Goal: Task Accomplishment & Management: Complete application form

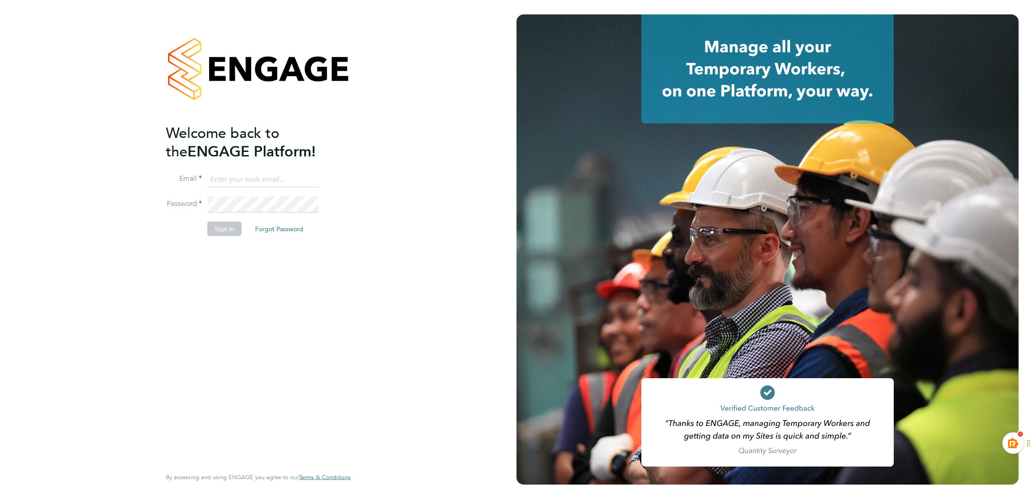
type input "kiera.troutt@buildrec.com"
click at [203, 222] on li "Sign In Forgot Password" at bounding box center [254, 233] width 176 height 23
drag, startPoint x: 216, startPoint y: 227, endPoint x: 275, endPoint y: 246, distance: 62.0
click at [217, 227] on button "Sign In" at bounding box center [224, 229] width 34 height 14
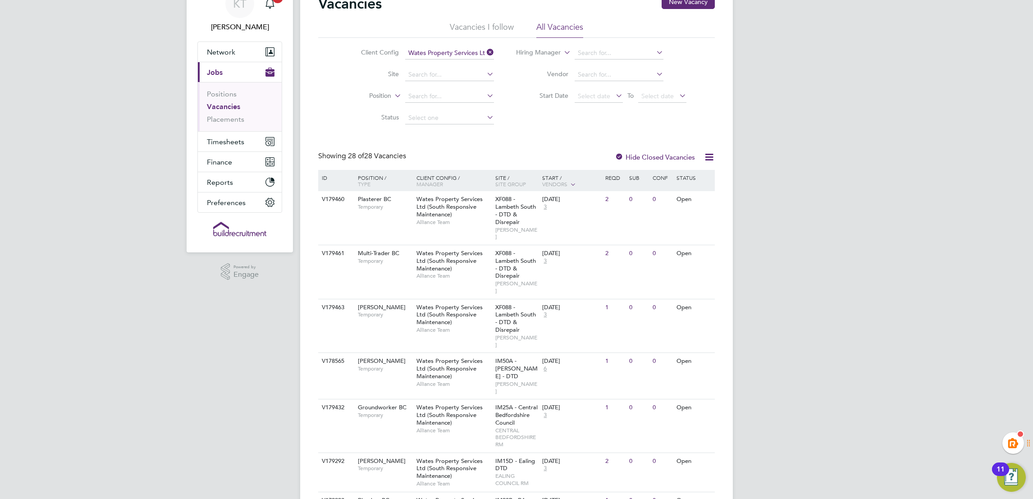
scroll to position [68, 0]
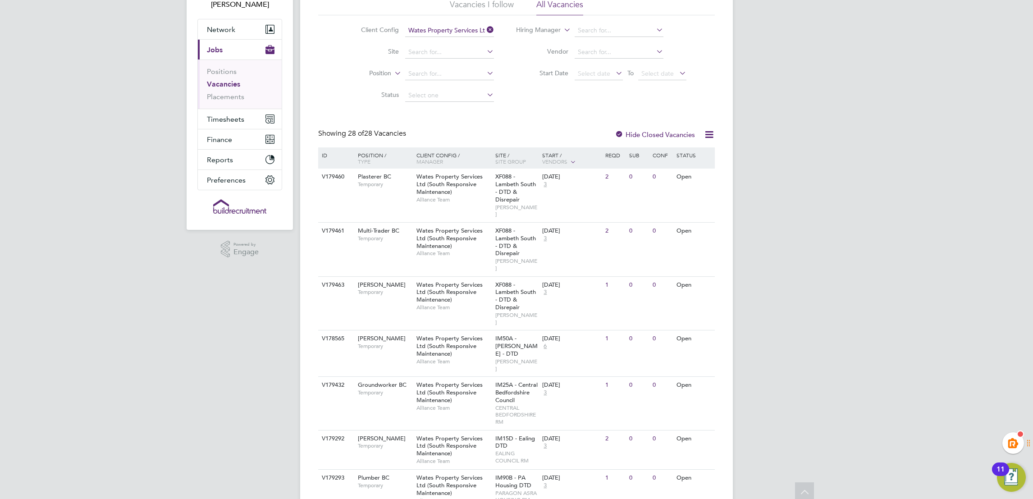
drag, startPoint x: 148, startPoint y: 330, endPoint x: 174, endPoint y: 344, distance: 29.1
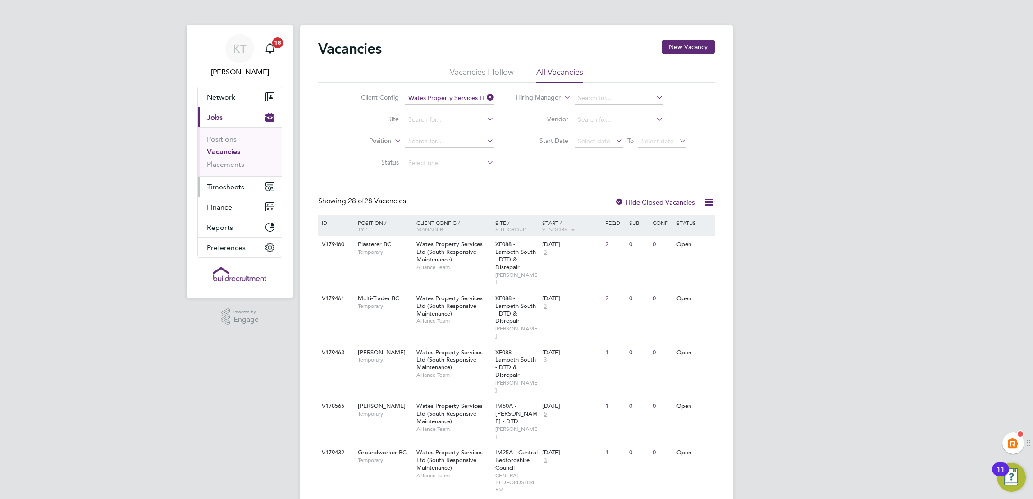
click at [236, 185] on span "Timesheets" at bounding box center [225, 187] width 37 height 9
click at [220, 164] on li "Timesheets" at bounding box center [241, 161] width 68 height 13
click at [226, 159] on link "Timesheets" at bounding box center [225, 159] width 37 height 9
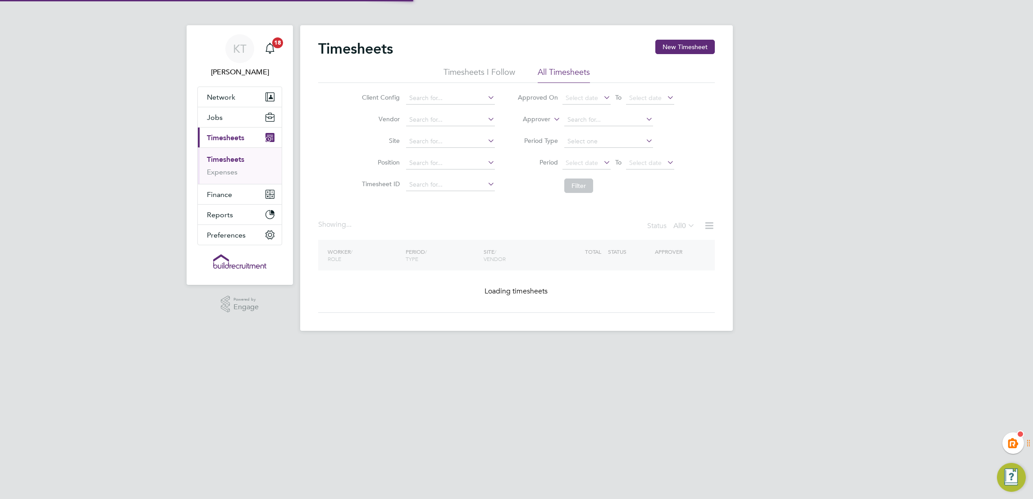
click at [867, 243] on div "KT Kiera Troutt Notifications 18 Applications: Network Team Members Businesses …" at bounding box center [516, 172] width 1033 height 345
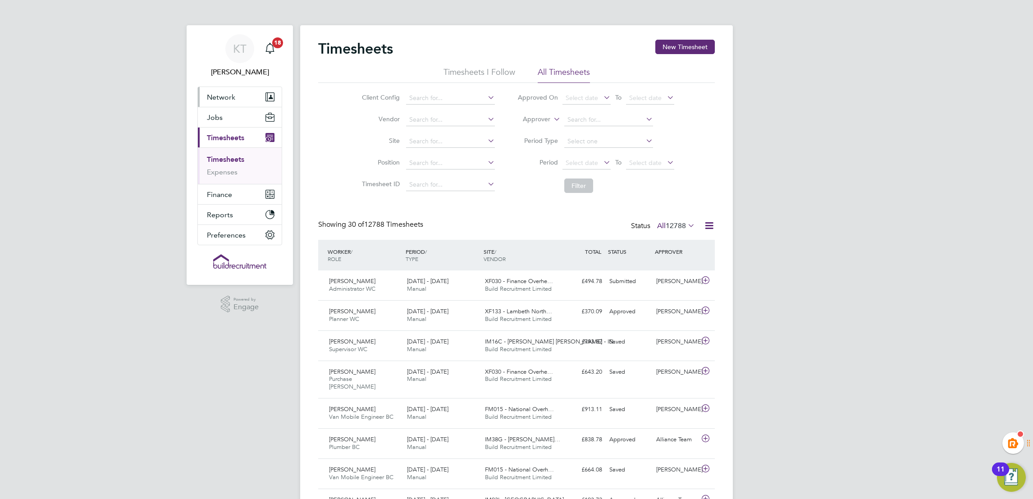
click at [216, 98] on span "Network" at bounding box center [221, 97] width 28 height 9
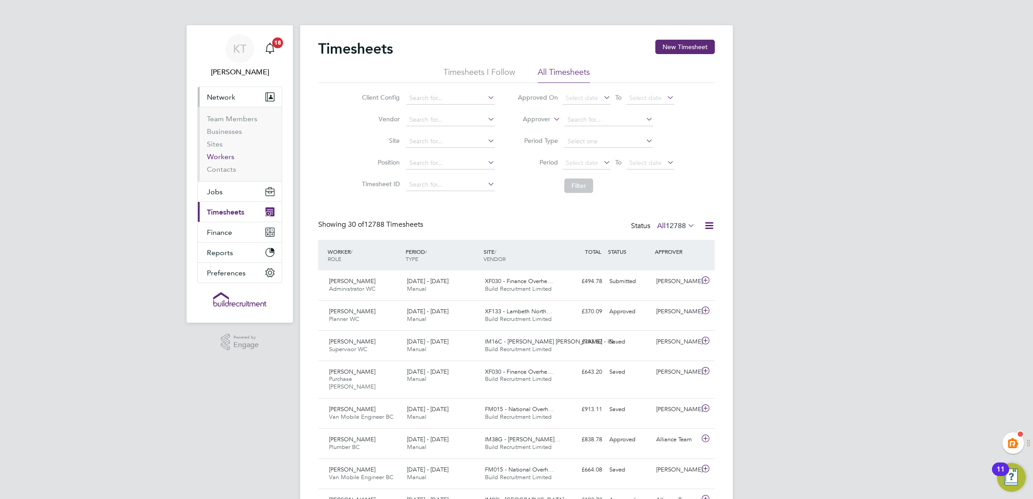
click at [224, 153] on link "Workers" at bounding box center [221, 156] width 28 height 9
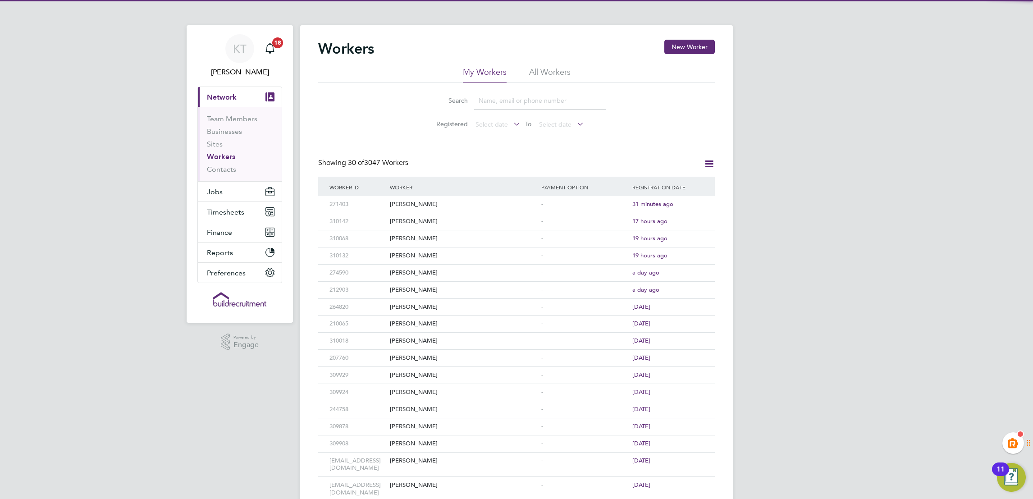
click at [920, 208] on div "KT Kiera Troutt Notifications 18 Applications: Current page: Network Team Membe…" at bounding box center [516, 391] width 1033 height 783
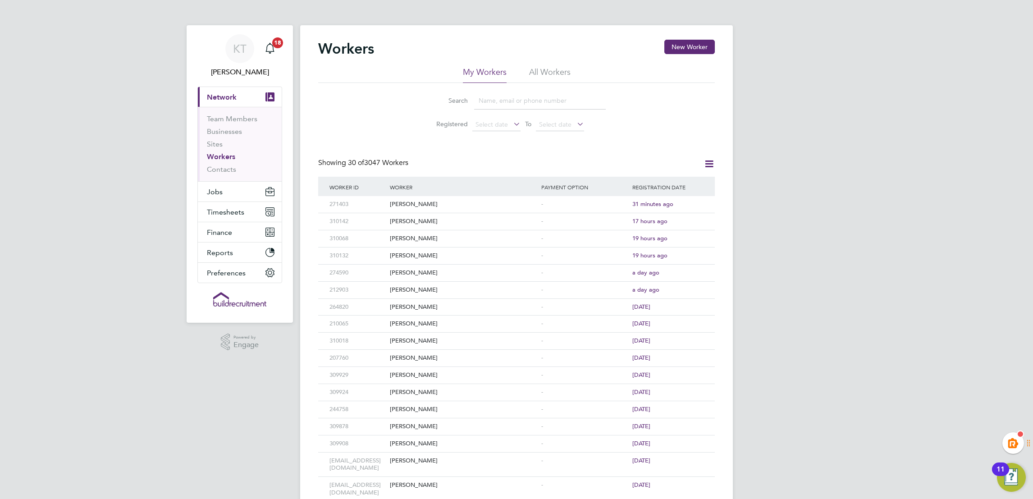
click at [532, 106] on input at bounding box center [540, 101] width 132 height 18
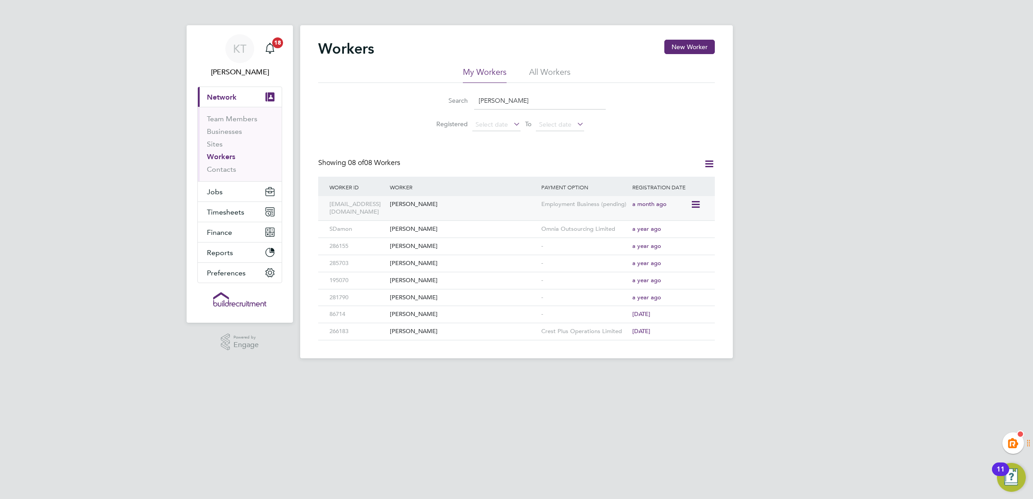
type input "stuart"
click at [592, 200] on div "Employment Business (pending)" at bounding box center [584, 204] width 91 height 17
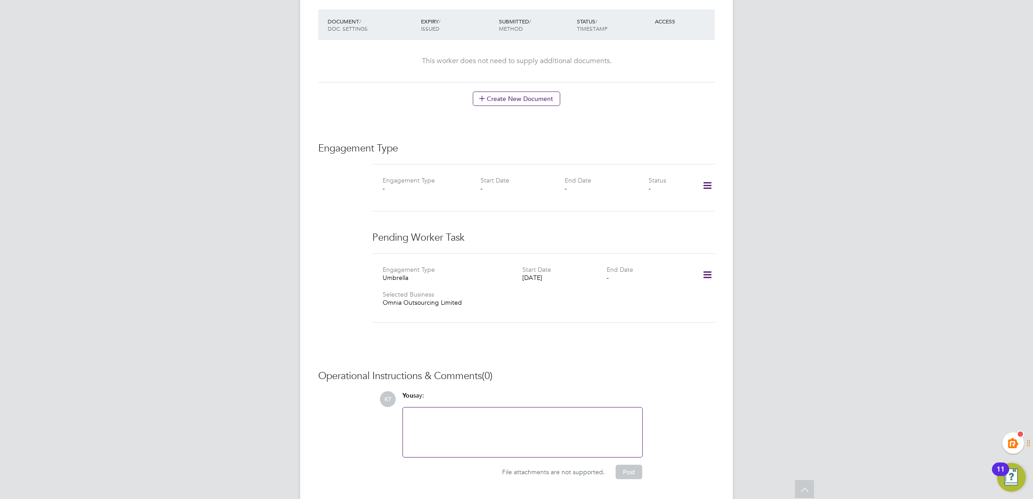
scroll to position [523, 0]
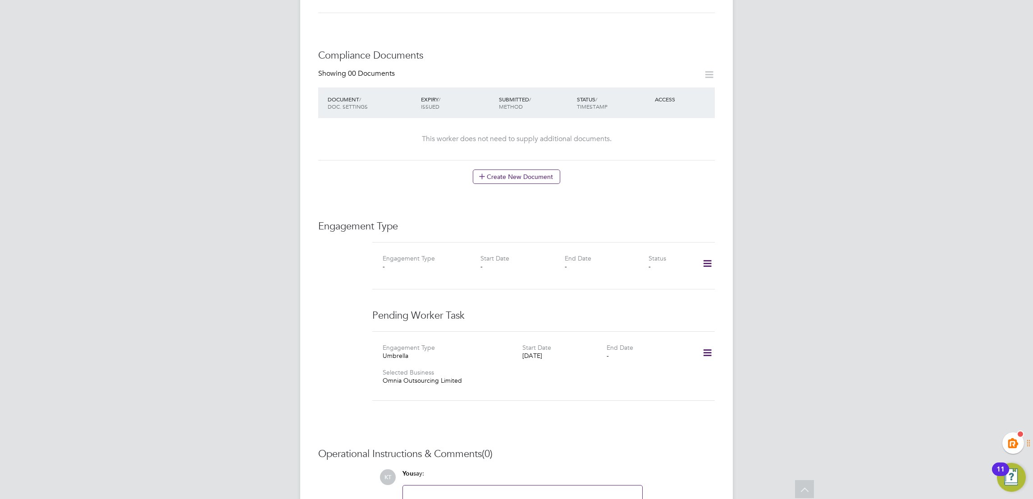
scroll to position [455, 0]
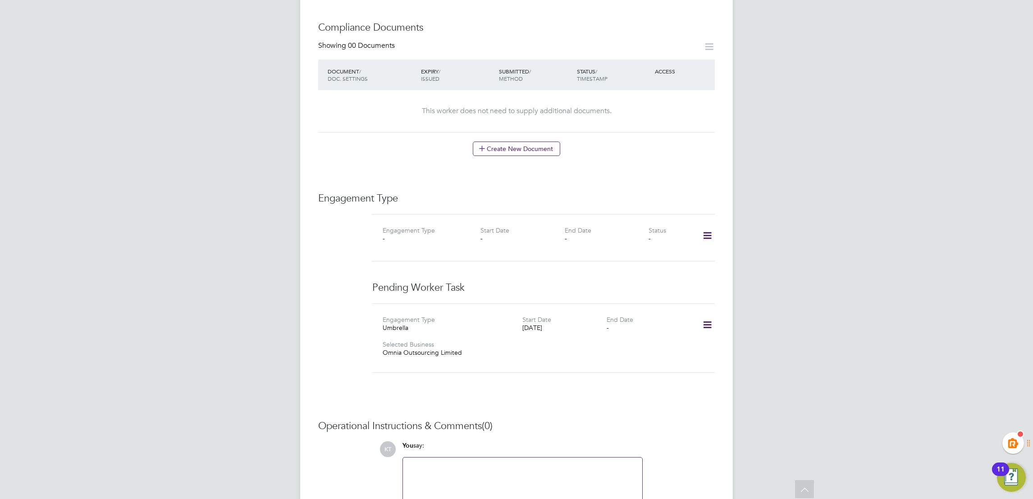
click at [716, 313] on div "Worker Details Follow SL Stuart Little m: 07876433769 Personal Details ID stu_l…" at bounding box center [516, 65] width 433 height 991
click at [709, 317] on icon at bounding box center [708, 325] width 16 height 21
click at [699, 366] on li "Confirm" at bounding box center [694, 368] width 34 height 13
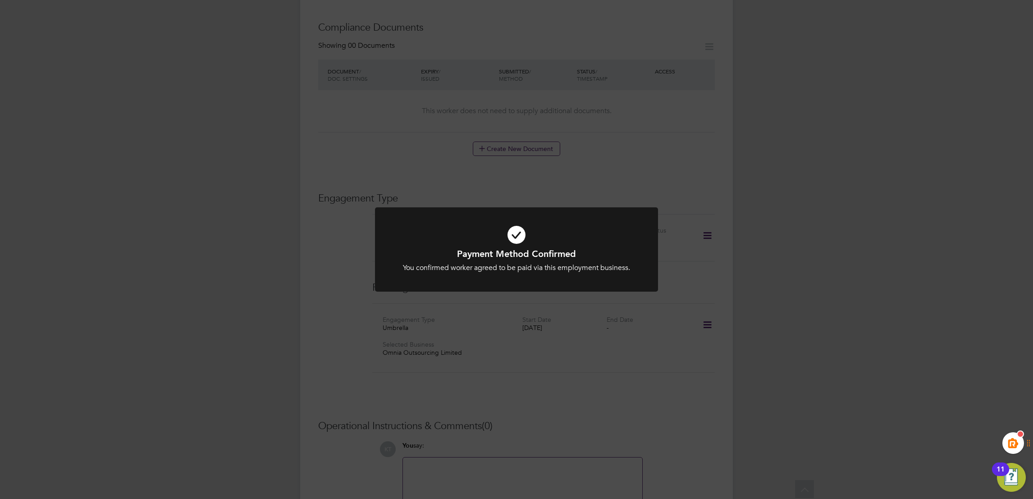
click at [696, 348] on div "Payment Method Confirmed You confirmed worker agreed to be paid via this employ…" at bounding box center [516, 249] width 1033 height 499
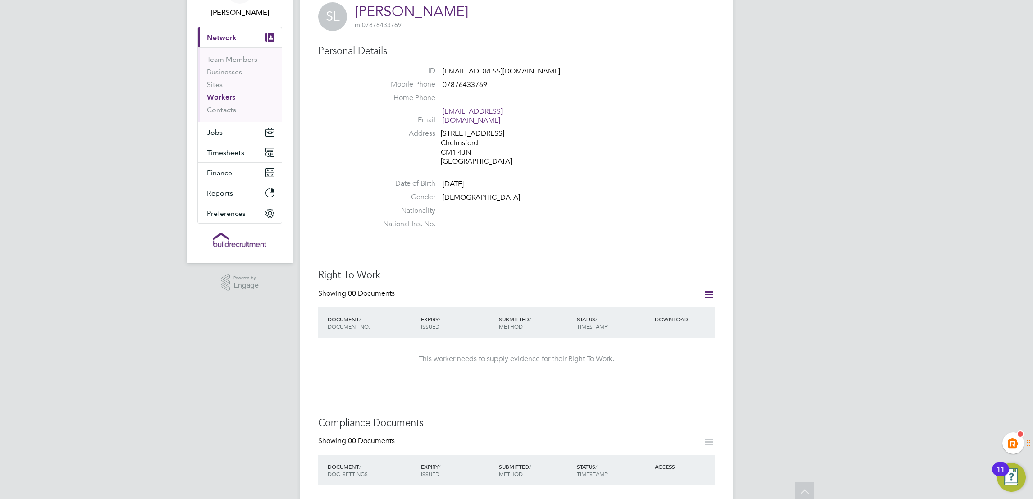
scroll to position [0, 0]
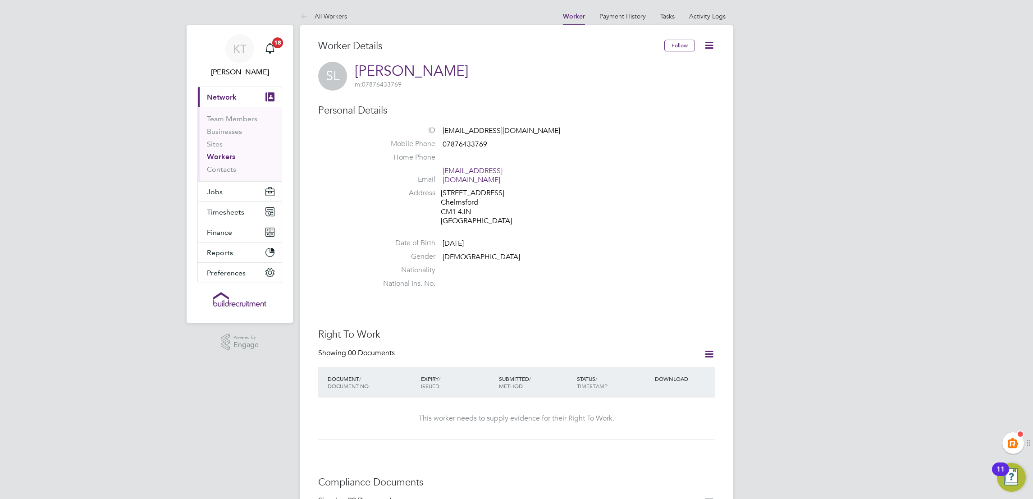
drag, startPoint x: 853, startPoint y: 354, endPoint x: 848, endPoint y: 356, distance: 6.3
click at [852, 355] on div "KT Kiera Troutt Notifications 18 Applications: Current page: Network Team Membe…" at bounding box center [516, 493] width 1033 height 987
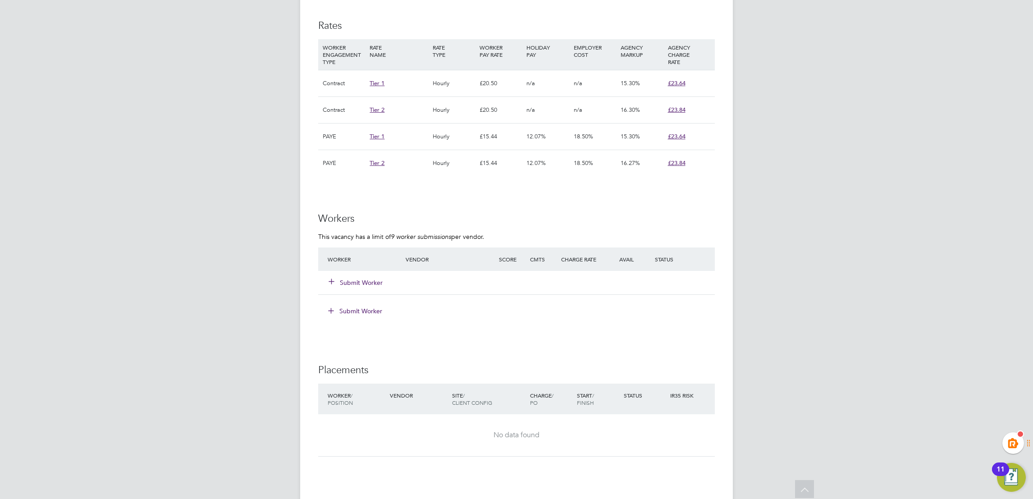
scroll to position [608, 0]
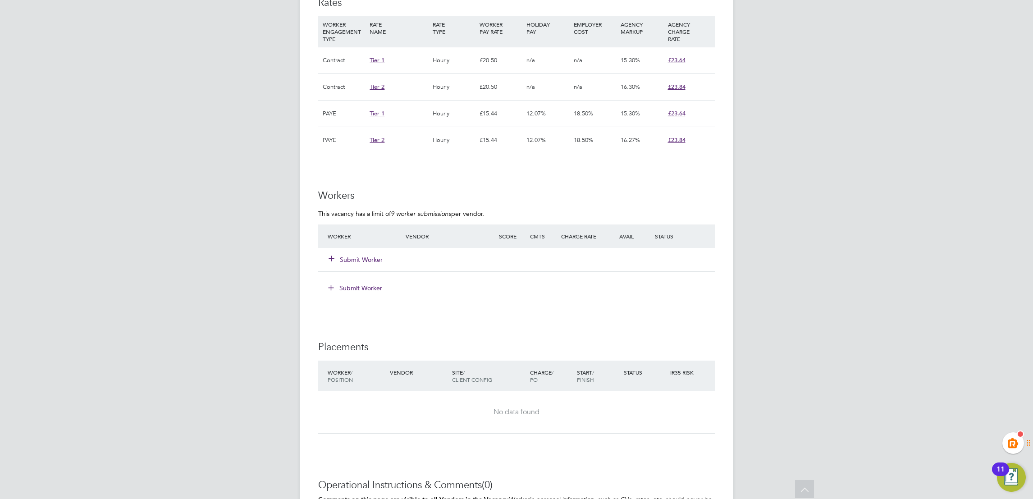
click at [353, 261] on button "Submit Worker" at bounding box center [356, 259] width 54 height 9
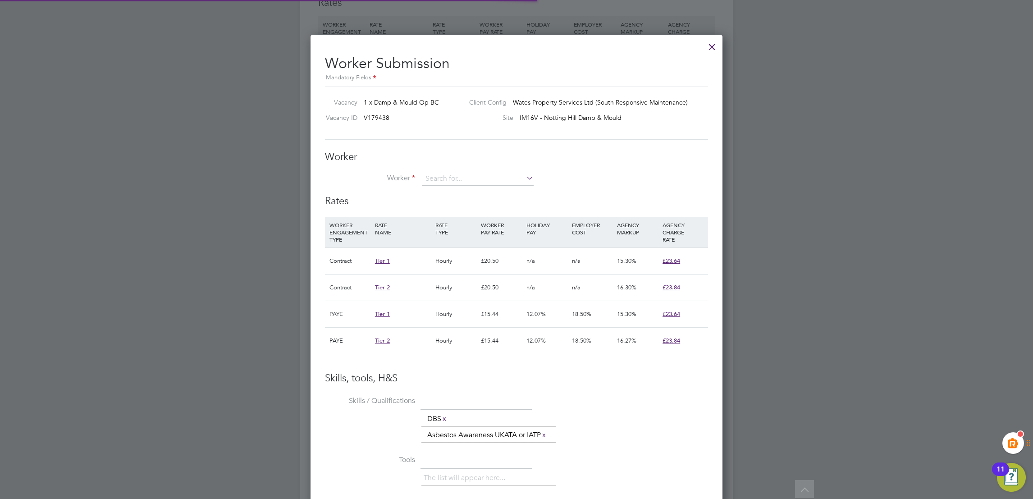
scroll to position [5, 4]
type input "M"
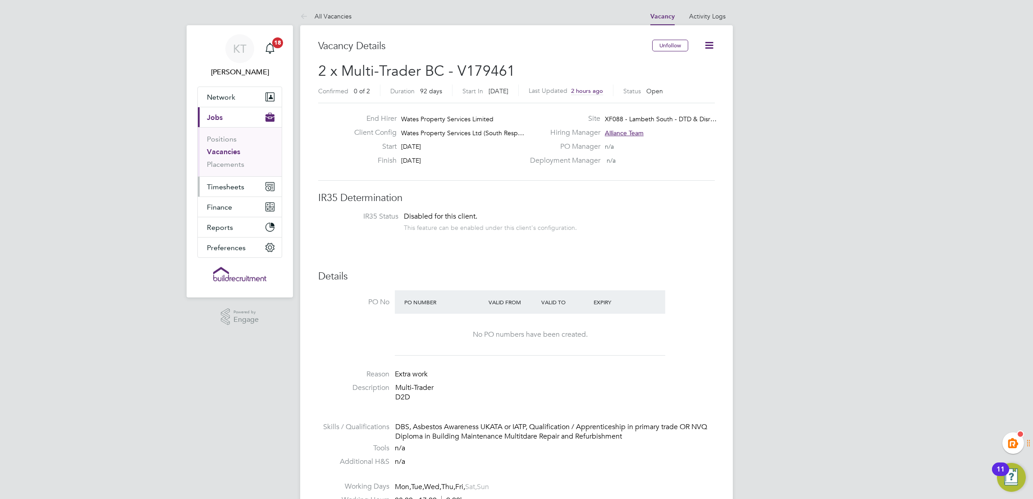
click at [237, 193] on button "Timesheets" at bounding box center [240, 187] width 84 height 20
click at [231, 162] on link "Timesheets" at bounding box center [225, 159] width 37 height 9
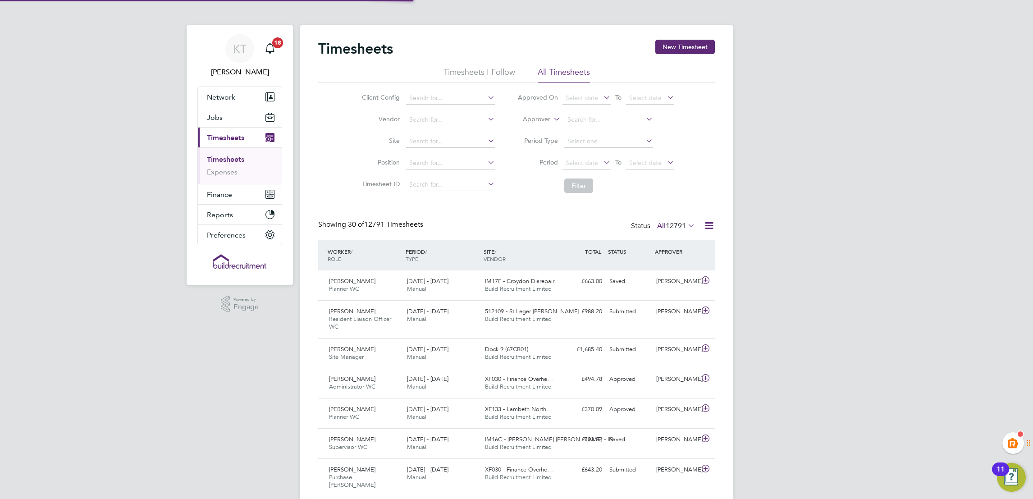
scroll to position [23, 78]
click at [681, 52] on button "New Timesheet" at bounding box center [686, 47] width 60 height 14
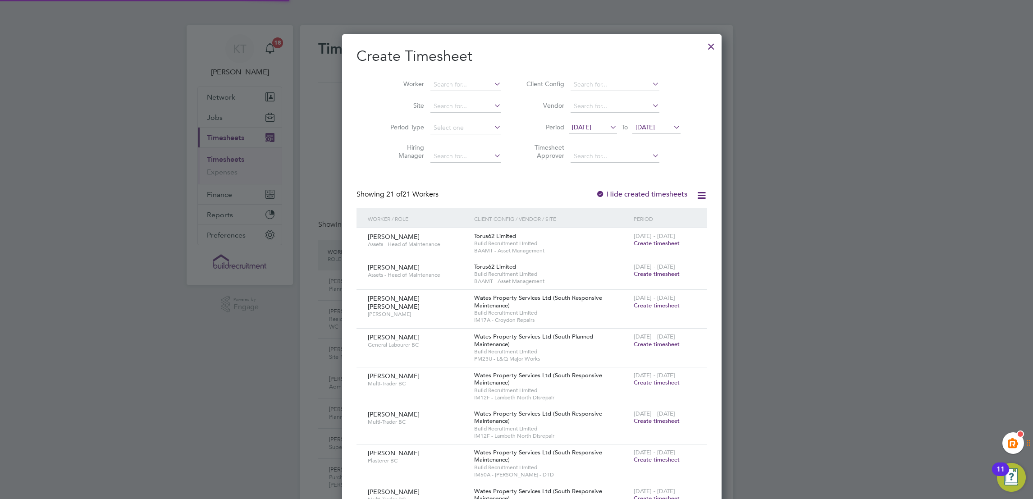
click at [410, 81] on li "Worker" at bounding box center [442, 85] width 140 height 22
click at [431, 80] on input at bounding box center [466, 84] width 71 height 13
type input "ricky mor"
click at [440, 103] on ul "Ricky John Mor ton" at bounding box center [481, 96] width 134 height 13
click at [448, 84] on input at bounding box center [466, 84] width 71 height 13
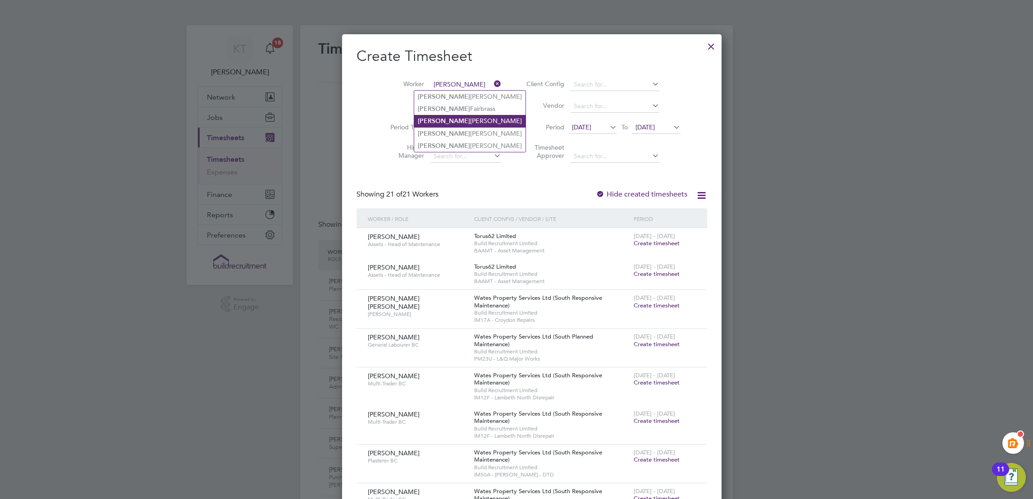
click at [463, 119] on li "Ricky John Morton" at bounding box center [469, 121] width 111 height 12
type input "Ricky John Morton"
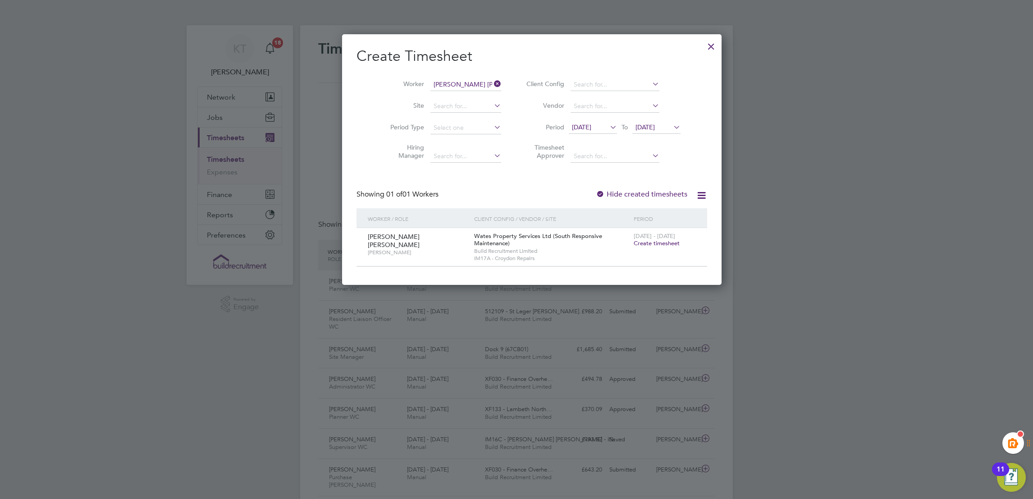
drag, startPoint x: 678, startPoint y: 44, endPoint x: 541, endPoint y: 8, distance: 140.9
click at [703, 45] on div at bounding box center [711, 44] width 16 height 16
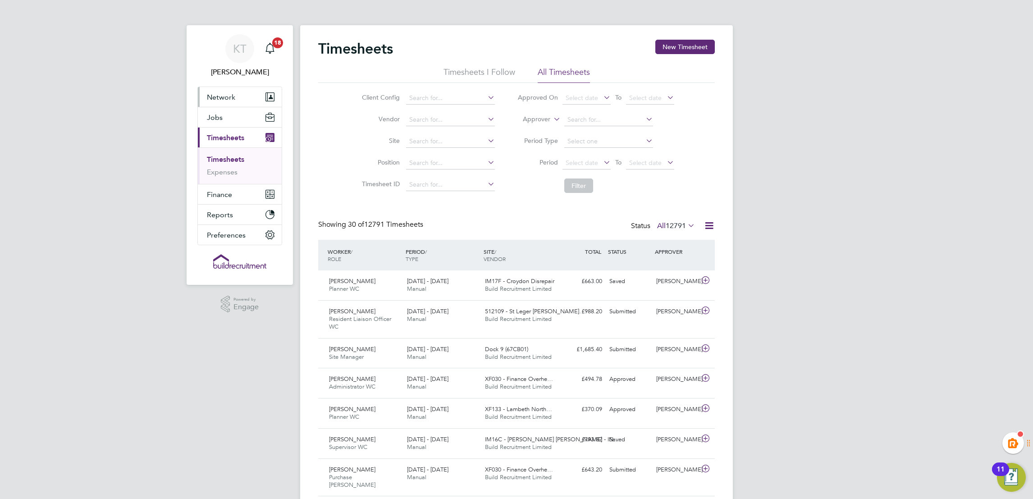
click at [241, 90] on button "Network" at bounding box center [240, 97] width 84 height 20
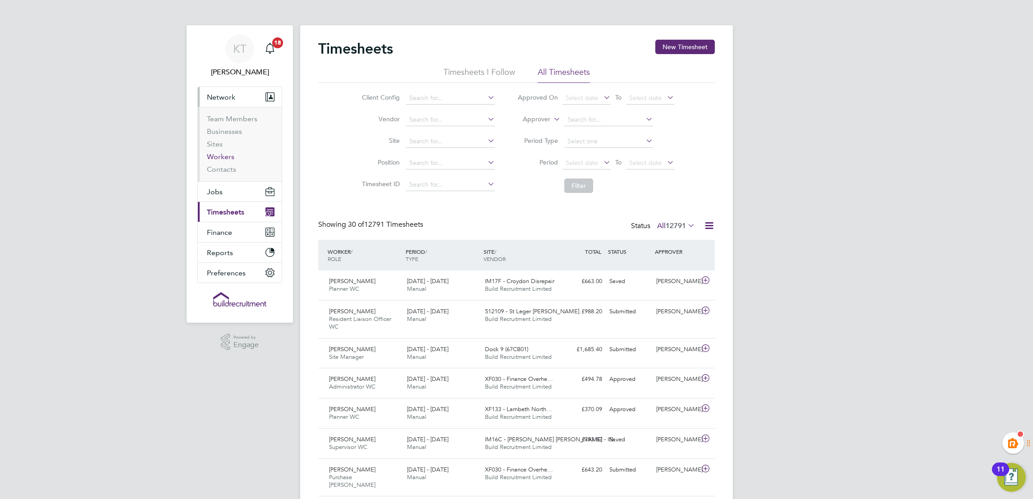
drag, startPoint x: 220, startPoint y: 162, endPoint x: 223, endPoint y: 156, distance: 6.5
click at [220, 160] on li "Workers" at bounding box center [241, 158] width 68 height 13
click at [223, 155] on link "Workers" at bounding box center [221, 156] width 28 height 9
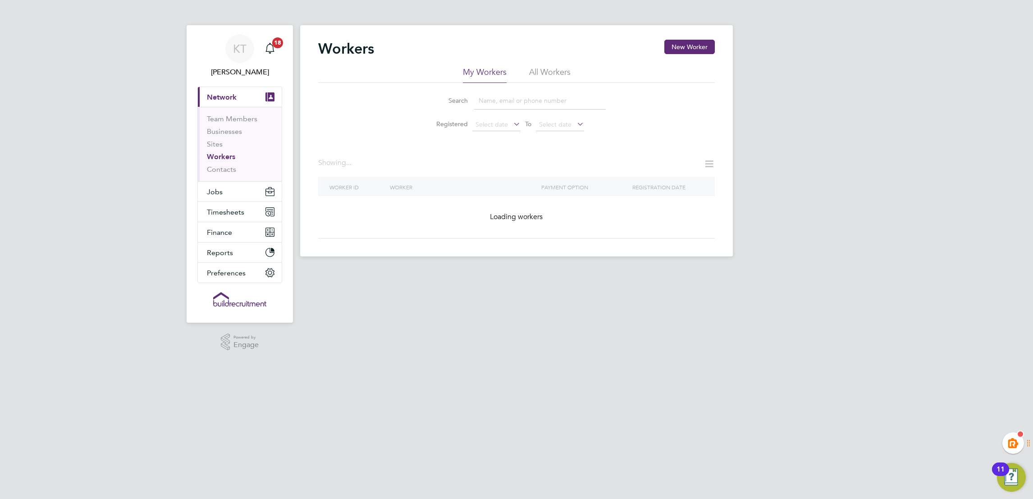
drag, startPoint x: 700, startPoint y: 120, endPoint x: 647, endPoint y: 136, distance: 55.2
click at [702, 124] on div "Search Registered Select date To Select date" at bounding box center [516, 109] width 397 height 53
click at [527, 90] on li "Search" at bounding box center [516, 100] width 201 height 27
click at [522, 105] on input at bounding box center [540, 101] width 132 height 18
click at [539, 75] on li "All Workers" at bounding box center [549, 75] width 41 height 16
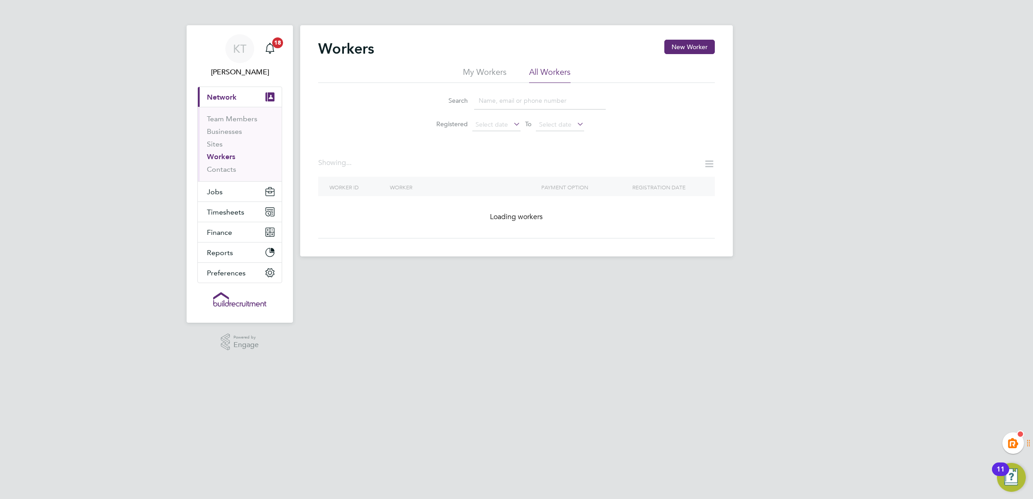
drag, startPoint x: 488, startPoint y: 100, endPoint x: 494, endPoint y: 99, distance: 6.3
click at [488, 100] on input at bounding box center [540, 101] width 132 height 18
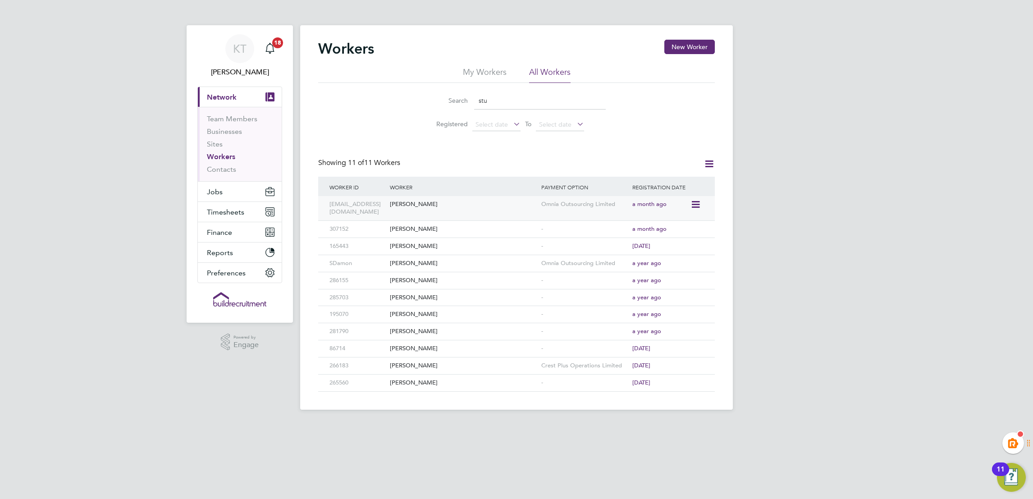
type input "stu"
click at [412, 208] on div "Stuart Little" at bounding box center [463, 204] width 151 height 17
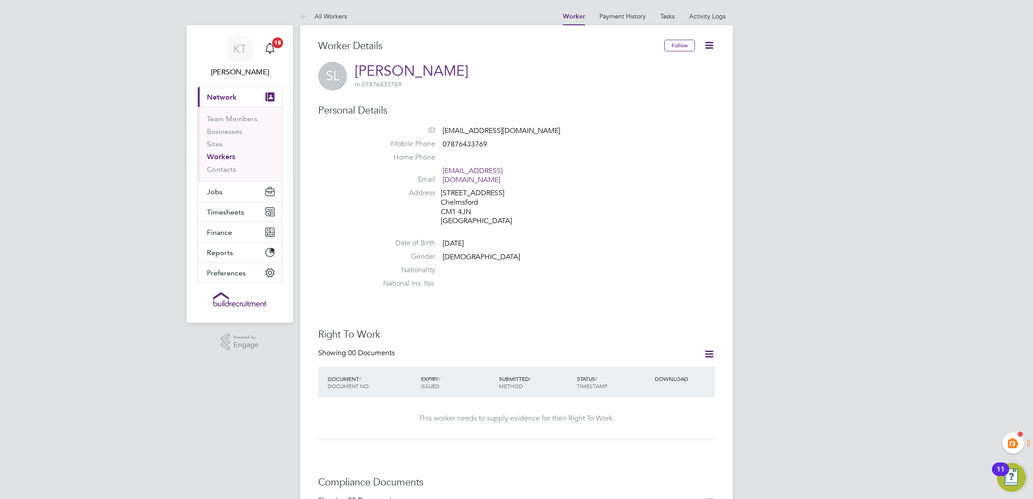
click at [708, 46] on icon at bounding box center [709, 45] width 11 height 11
click at [653, 266] on li "Nationality" at bounding box center [543, 273] width 343 height 14
click at [636, 119] on div "Personal Details ID stu_little@sky.com Mobile Phone 07876433769 Home Phone Emai…" at bounding box center [516, 198] width 397 height 188
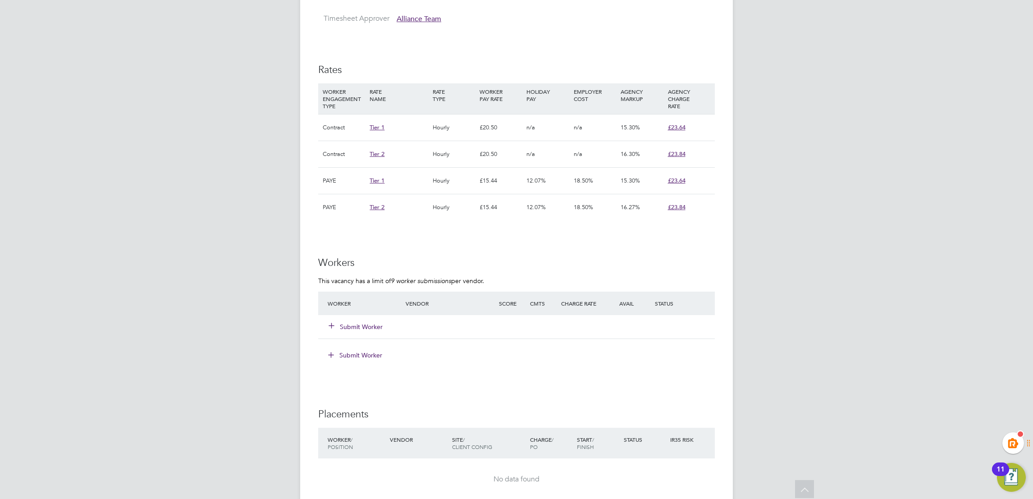
click at [356, 327] on button "Submit Worker" at bounding box center [356, 326] width 54 height 9
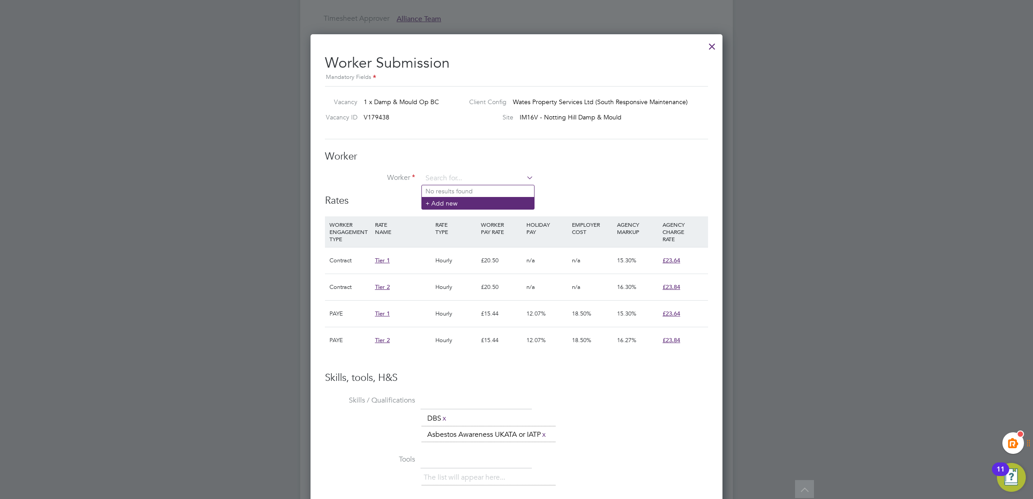
click at [446, 204] on li "+ Add new" at bounding box center [478, 203] width 112 height 12
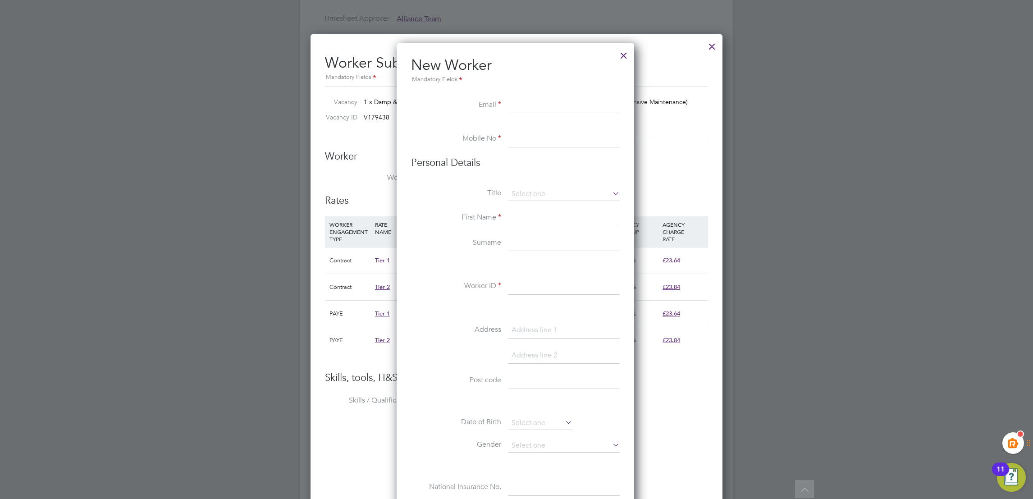
paste input "[EMAIL_ADDRESS][DOMAIN_NAME]"
type input "[EMAIL_ADDRESS][DOMAIN_NAME]"
click at [527, 142] on input at bounding box center [564, 139] width 111 height 16
paste input "07922227963"
type input "07922227963"
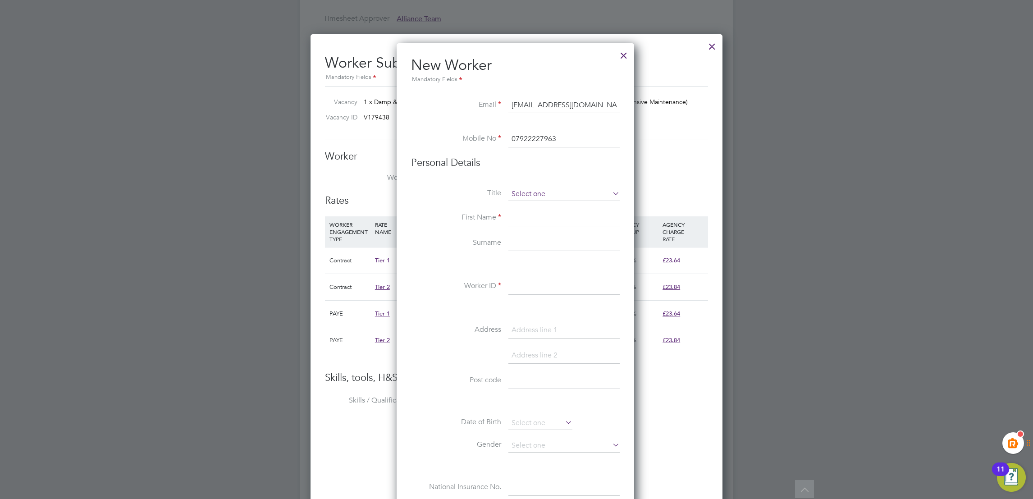
drag, startPoint x: 531, startPoint y: 201, endPoint x: 537, endPoint y: 193, distance: 10.3
click at [531, 200] on li "Title" at bounding box center [515, 199] width 209 height 23
click at [537, 193] on input at bounding box center [564, 195] width 111 height 14
click at [524, 209] on li "Mr" at bounding box center [564, 207] width 112 height 12
type input "Mr"
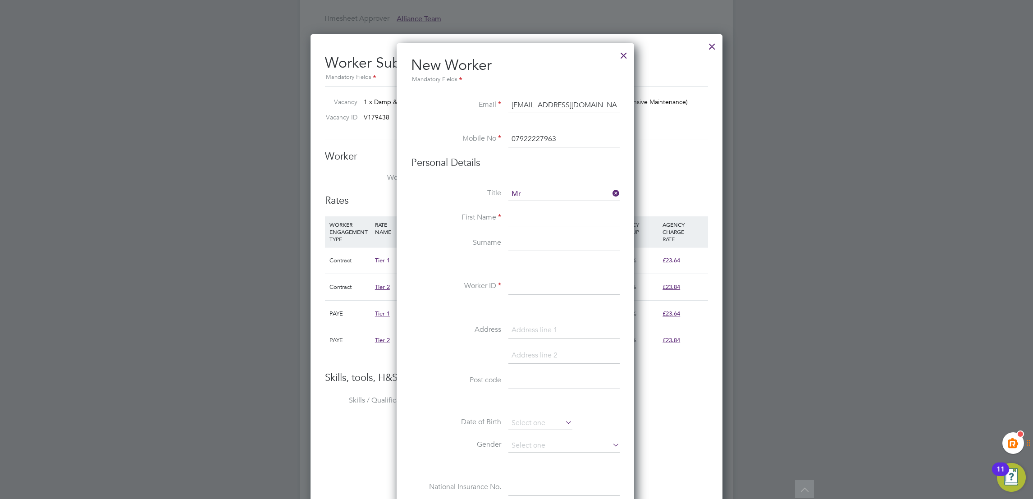
click at [527, 212] on input at bounding box center [564, 218] width 111 height 16
type input "Mark"
type input "[PERSON_NAME]"
paste input "309817"
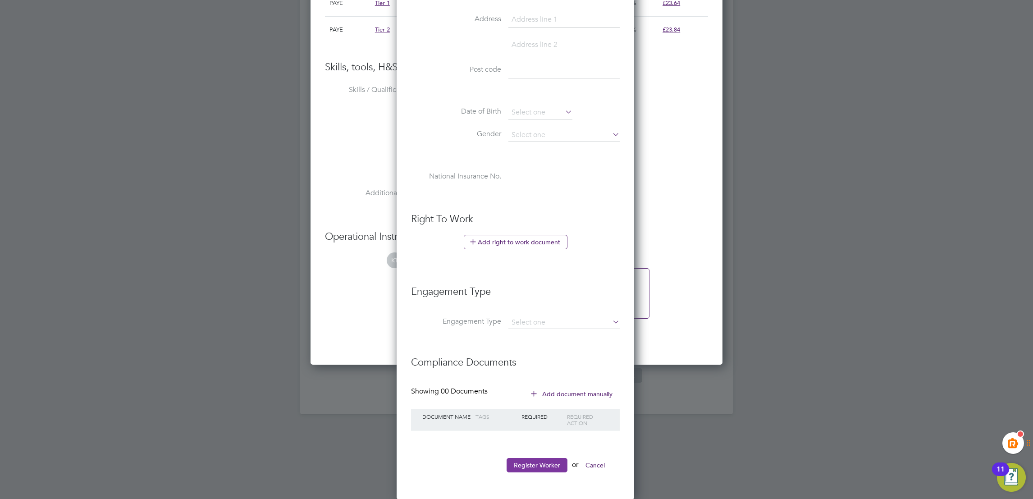
type input "309817"
drag, startPoint x: 528, startPoint y: 463, endPoint x: 637, endPoint y: 457, distance: 109.2
click at [528, 462] on button "Register Worker" at bounding box center [537, 465] width 61 height 14
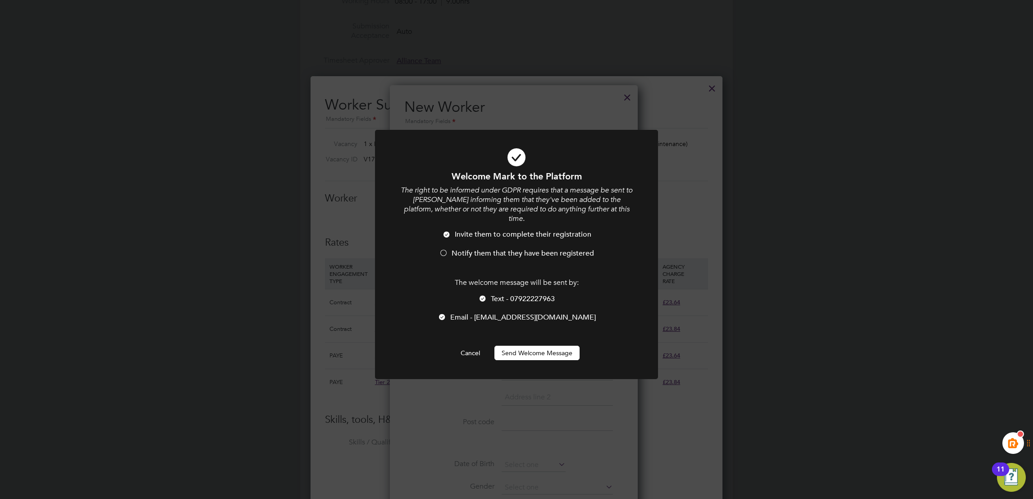
click at [543, 346] on button "Send Welcome Message" at bounding box center [537, 353] width 85 height 14
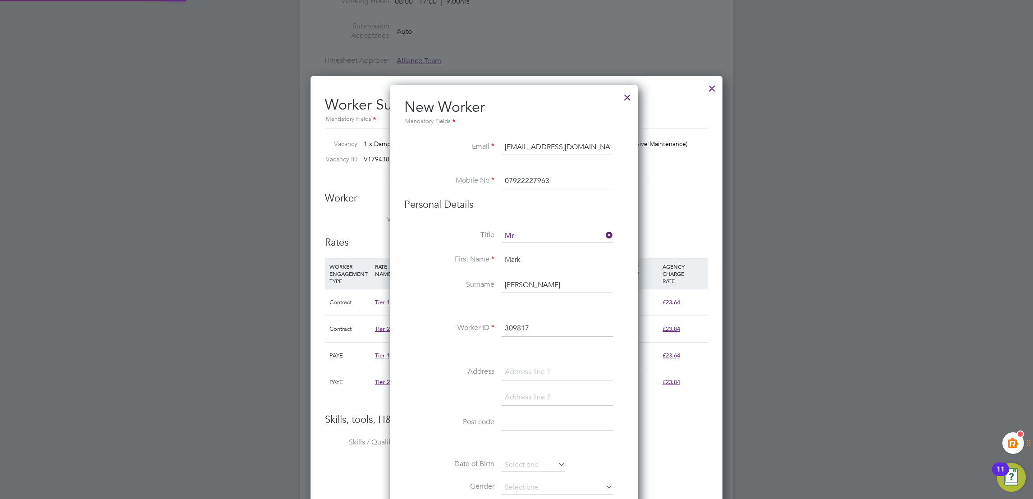
type input "[PERSON_NAME] (309817)"
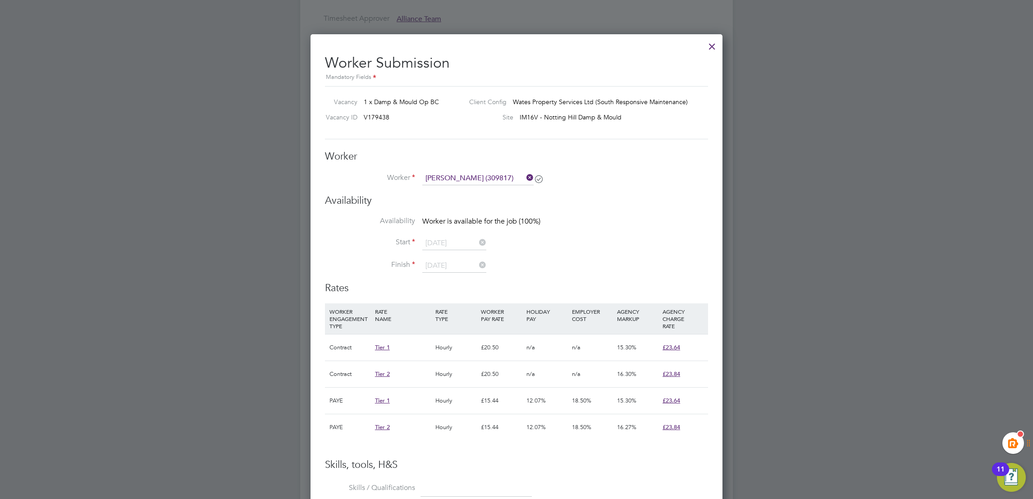
drag, startPoint x: 530, startPoint y: 177, endPoint x: 509, endPoint y: 175, distance: 20.8
click at [525, 176] on icon at bounding box center [525, 177] width 0 height 13
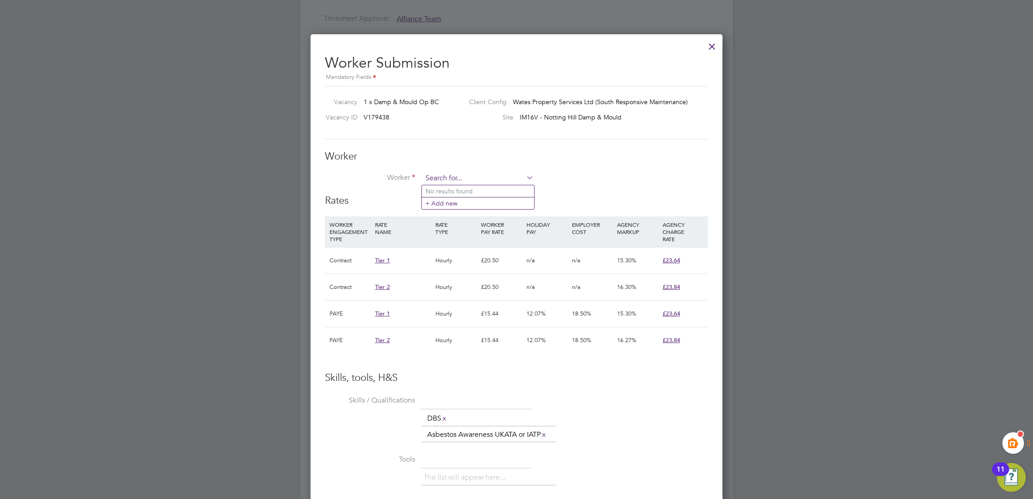
click at [453, 176] on input at bounding box center [477, 179] width 111 height 14
paste input "309817"
click at [485, 193] on b "309817" at bounding box center [492, 192] width 22 height 8
type input "[PERSON_NAME] (309817)"
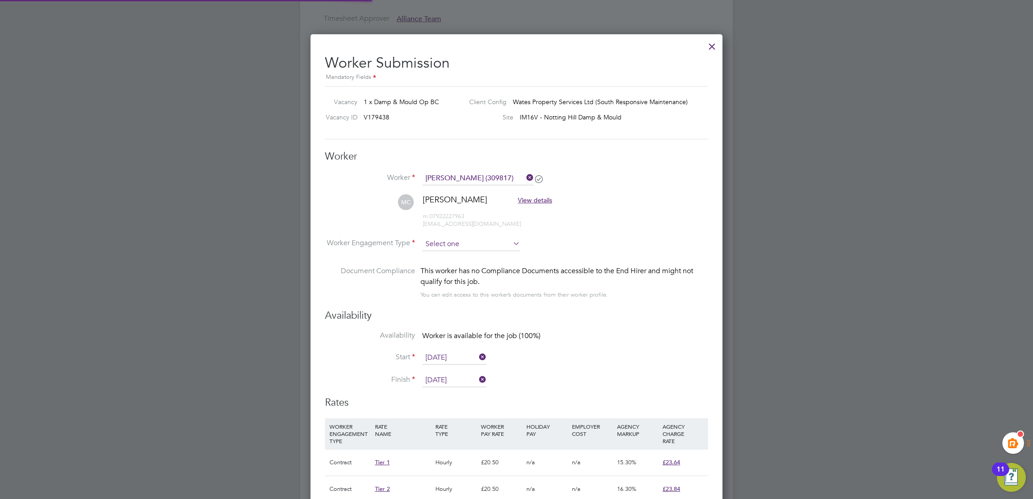
click at [449, 250] on div "All Vacancies Vacancy Activity Logs Vacancy Activity Logs All Vacancies Vacancy…" at bounding box center [516, 95] width 433 height 1259
click at [472, 259] on li "Contract" at bounding box center [471, 257] width 99 height 12
type input "Contract"
drag, startPoint x: 699, startPoint y: 336, endPoint x: 681, endPoint y: 350, distance: 22.5
click at [697, 337] on li "Availability Worker is available for the job (100%)" at bounding box center [516, 341] width 383 height 20
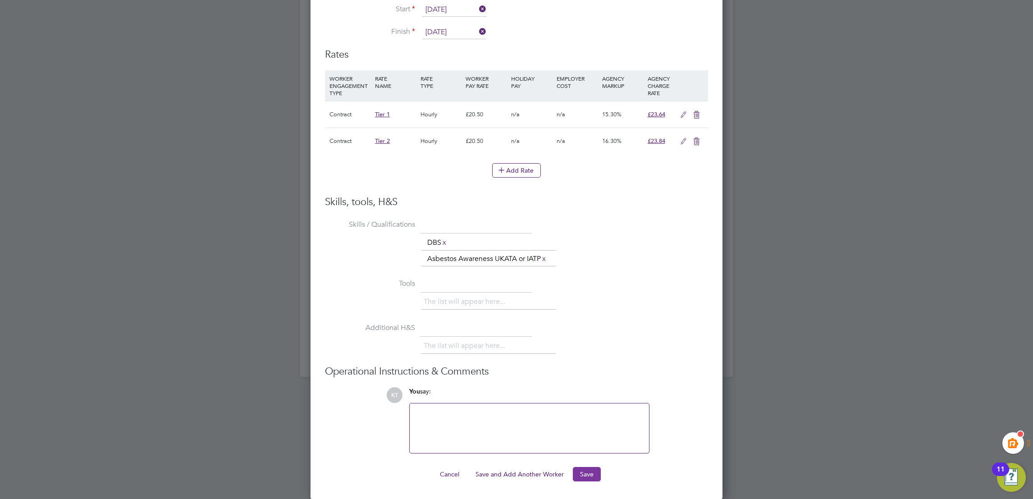
click at [578, 474] on button "Save" at bounding box center [587, 474] width 28 height 14
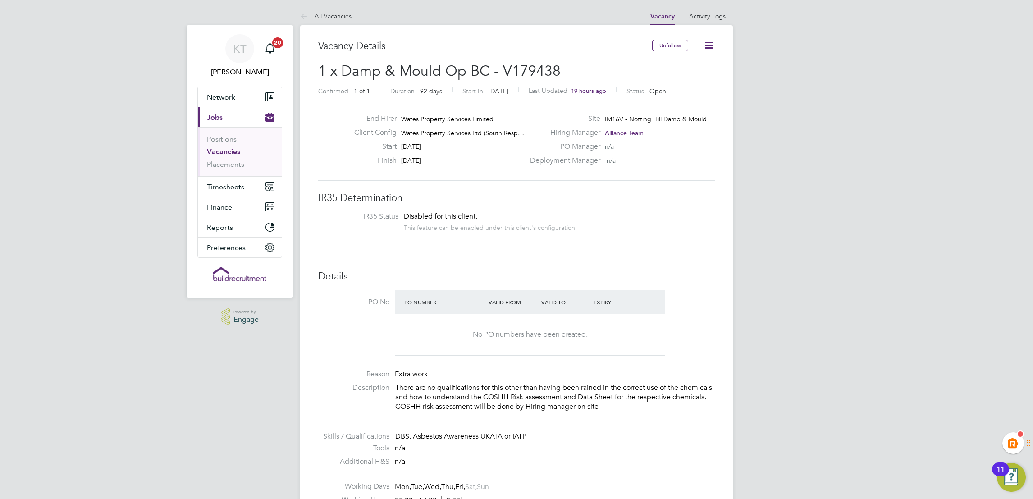
click at [248, 311] on span "Powered by" at bounding box center [246, 312] width 25 height 8
